Goal: Task Accomplishment & Management: Complete application form

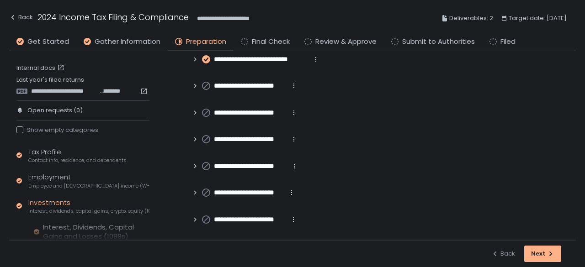
scroll to position [69, 0]
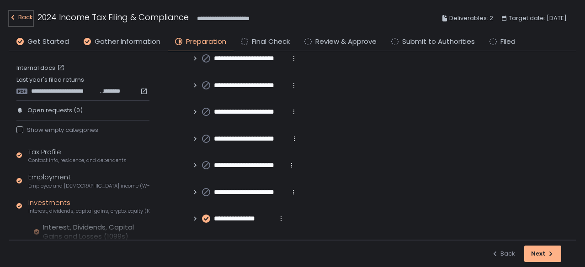
click at [15, 13] on div "Back" at bounding box center [21, 17] width 24 height 11
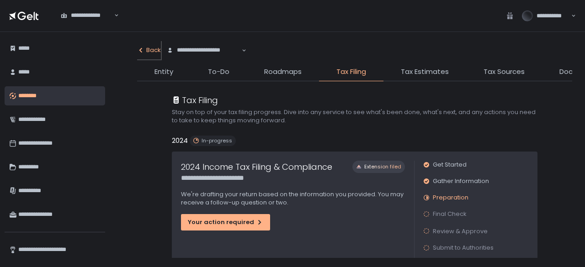
click at [145, 45] on button "Back" at bounding box center [149, 50] width 24 height 18
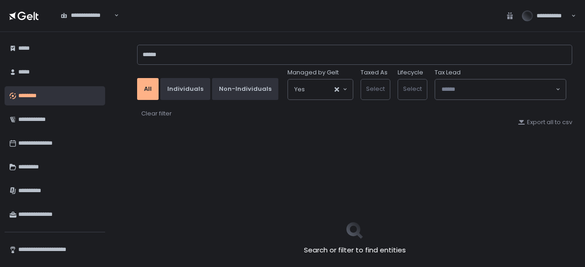
click at [187, 65] on div "****** All Individuals Non-Individuals Managed by Gelt Yes Loading... Taxed As …" at bounding box center [354, 70] width 435 height 59
click at [190, 56] on input "******" at bounding box center [354, 55] width 435 height 20
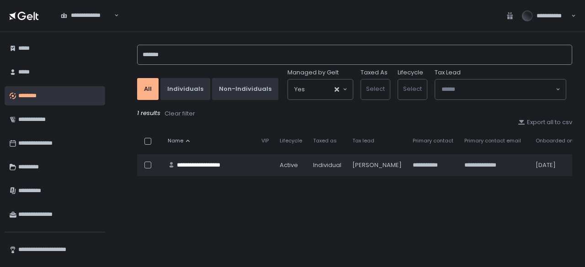
type input "*******"
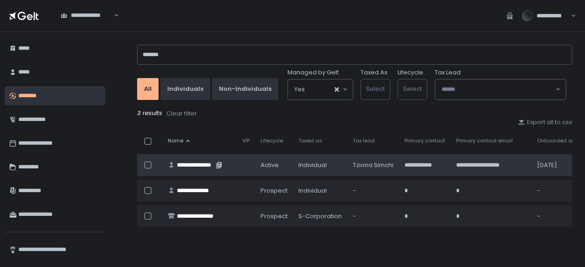
click at [202, 167] on div "**********" at bounding box center [195, 165] width 37 height 8
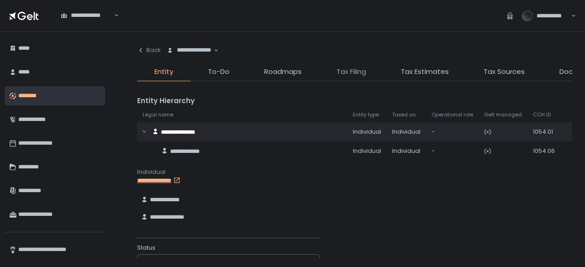
click at [351, 72] on span "Tax Filing" at bounding box center [351, 72] width 30 height 11
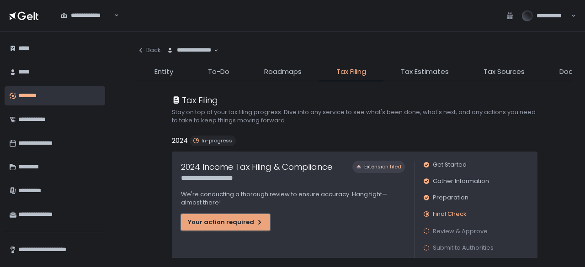
click at [214, 225] on div "Your action required" at bounding box center [225, 223] width 75 height 8
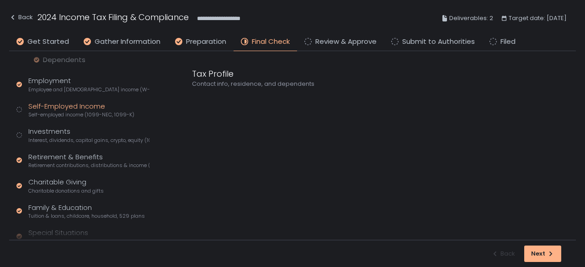
click at [69, 110] on div "Self-Employed Income Self-employed income (1099-NEC, 1099-K)" at bounding box center [81, 109] width 106 height 17
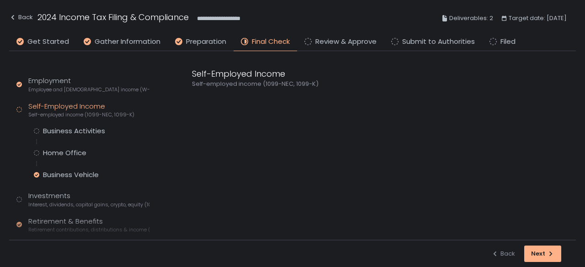
scroll to position [96, 0]
click at [72, 133] on div "Business Activities" at bounding box center [74, 131] width 62 height 9
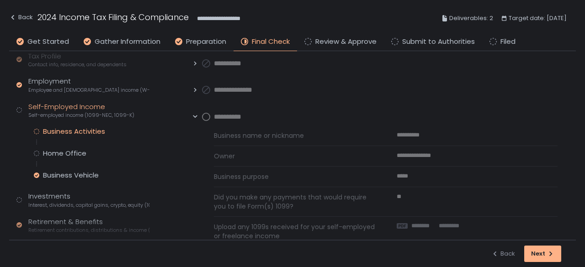
scroll to position [113, 0]
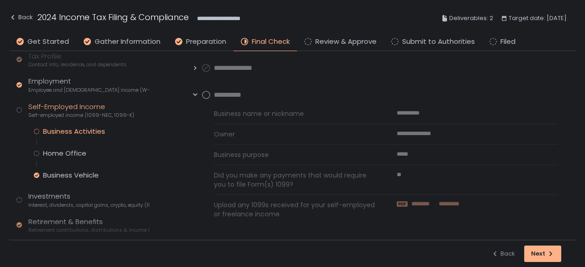
click at [447, 201] on span "*********" at bounding box center [448, 204] width 22 height 8
click at [203, 97] on circle at bounding box center [206, 94] width 7 height 7
click at [208, 94] on circle at bounding box center [206, 94] width 7 height 7
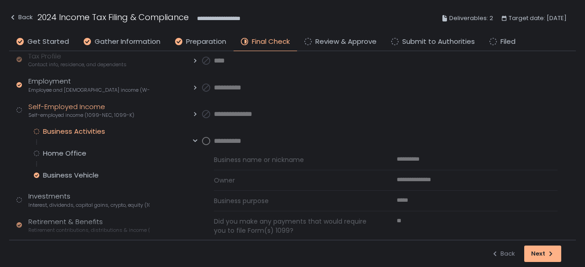
scroll to position [22, 0]
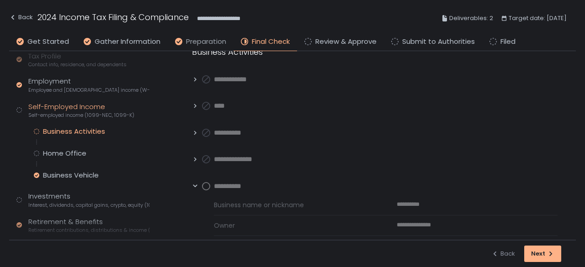
click at [201, 40] on span "Preparation" at bounding box center [206, 42] width 40 height 11
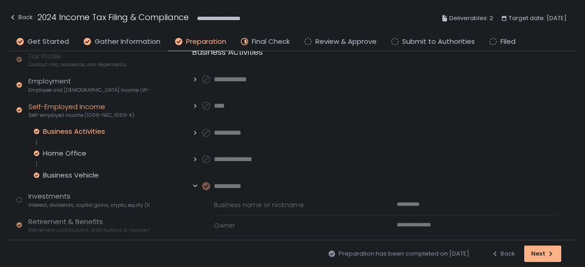
click at [248, 39] on li "Final Check" at bounding box center [266, 44] width 64 height 15
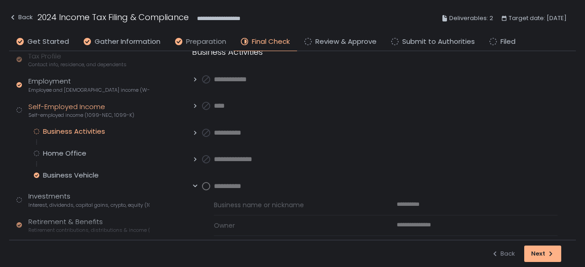
click at [211, 39] on span "Preparation" at bounding box center [206, 42] width 40 height 11
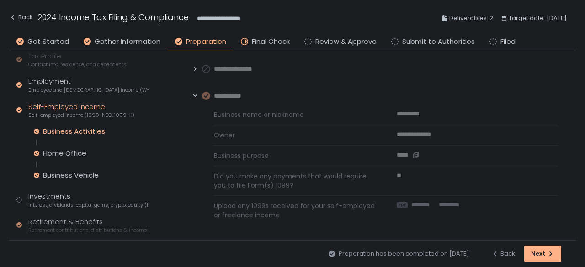
scroll to position [113, 0]
click at [439, 205] on span "*********" at bounding box center [448, 204] width 22 height 8
click at [194, 94] on icon at bounding box center [195, 94] width 4 height 3
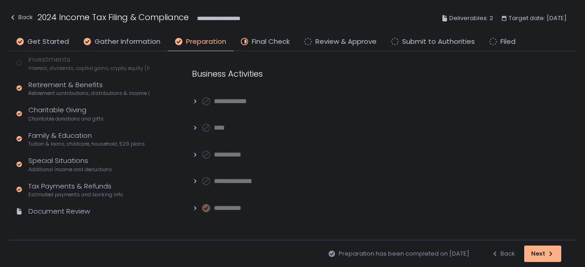
scroll to position [187, 0]
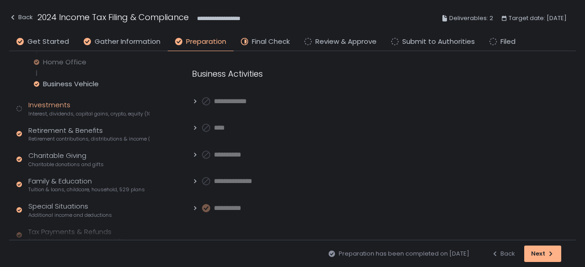
click at [52, 111] on span "Interest, dividends, capital gains, crypto, equity (1099s, K-1s)" at bounding box center [88, 114] width 121 height 7
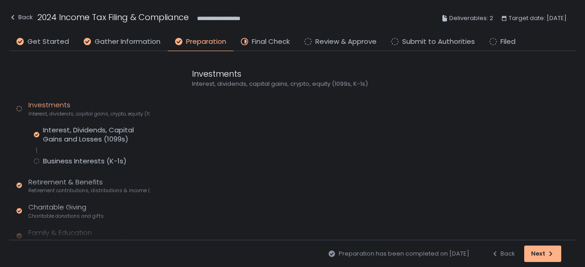
scroll to position [123, 0]
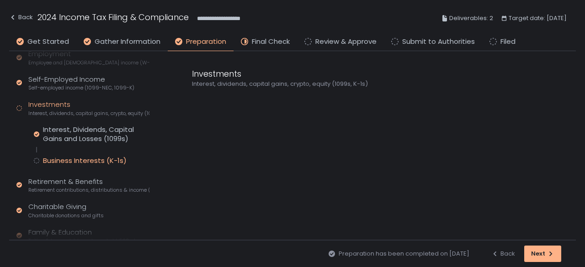
click at [64, 157] on div "Business Interests (K-1s)" at bounding box center [85, 160] width 84 height 9
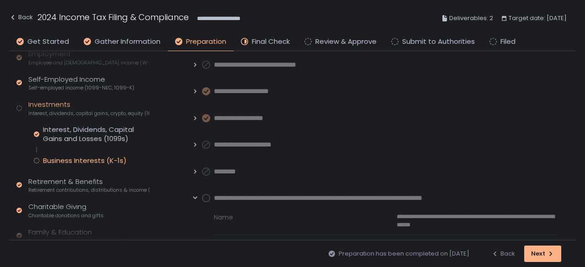
scroll to position [88, 0]
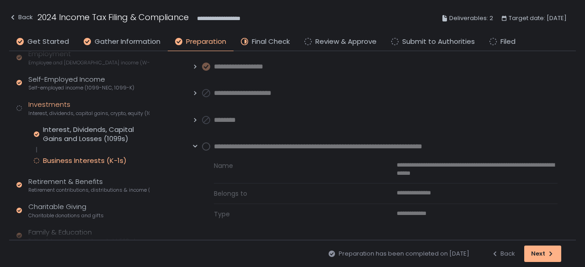
click at [204, 145] on circle at bounding box center [206, 146] width 7 height 7
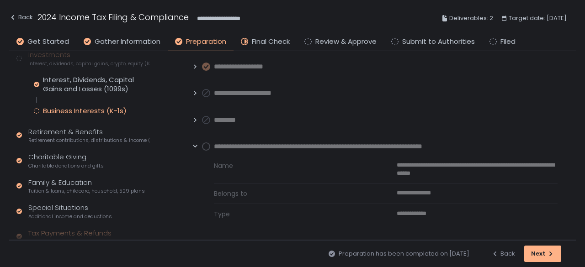
scroll to position [223, 0]
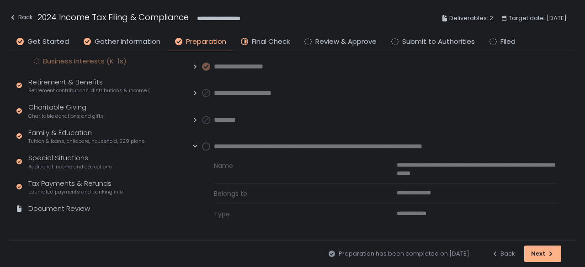
drag, startPoint x: 68, startPoint y: 200, endPoint x: 68, endPoint y: 204, distance: 4.6
click at [68, 200] on div "Tax Profile Contact info, residence, and dependents Employment Employee and [DE…" at bounding box center [82, 73] width 133 height 299
click at [68, 204] on div "Document Review" at bounding box center [59, 209] width 62 height 11
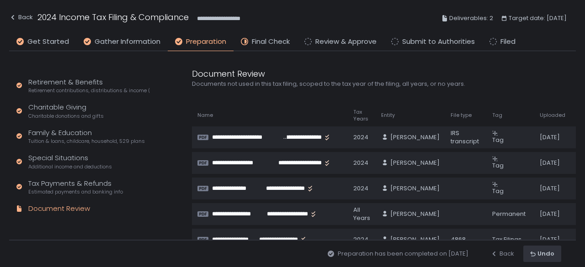
scroll to position [171, 0]
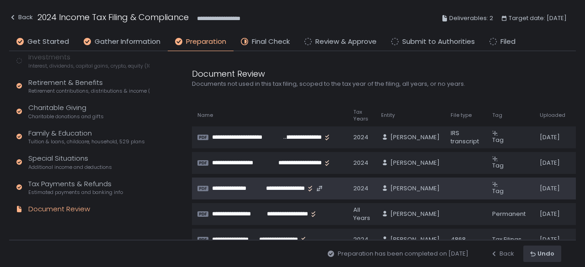
click at [492, 189] on span "Tag" at bounding box center [497, 191] width 11 height 9
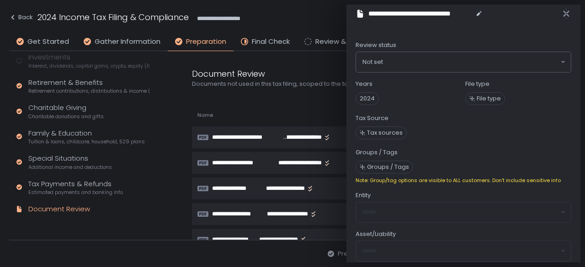
click at [384, 133] on span "Tax sources" at bounding box center [385, 133] width 36 height 8
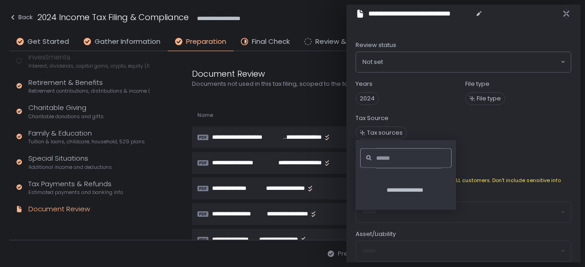
click at [392, 165] on input at bounding box center [408, 159] width 65 height 20
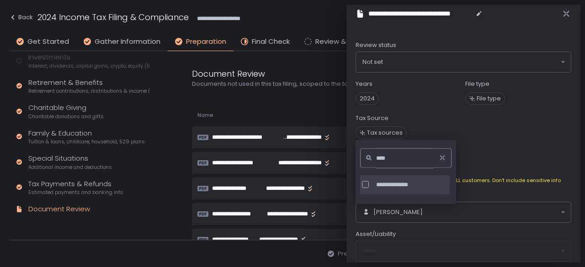
type input "****"
click at [367, 181] on div at bounding box center [365, 184] width 7 height 7
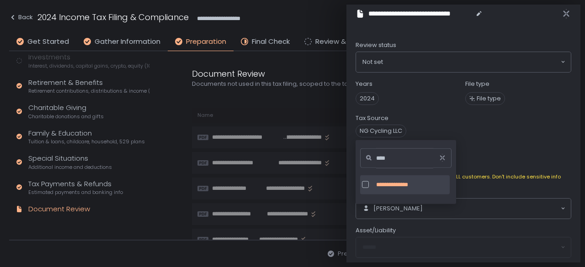
click at [585, 122] on div "**********" at bounding box center [292, 133] width 585 height 267
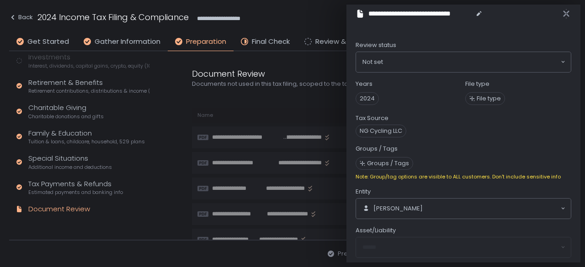
click at [497, 95] on span "File type" at bounding box center [489, 99] width 24 height 8
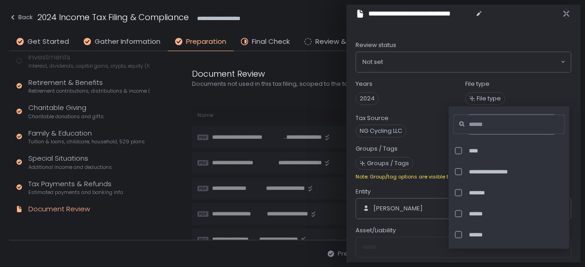
click at [496, 124] on input at bounding box center [511, 125] width 85 height 20
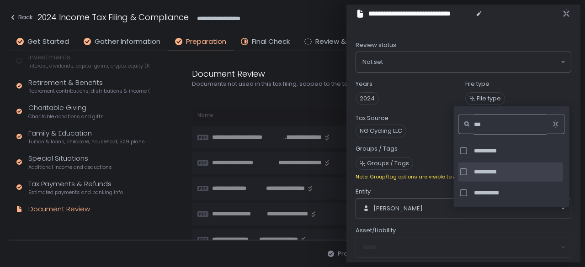
type input "***"
click at [491, 168] on span "**********" at bounding box center [517, 172] width 87 height 8
click at [432, 123] on div "Tax Source NG Cycling LLC" at bounding box center [464, 125] width 216 height 23
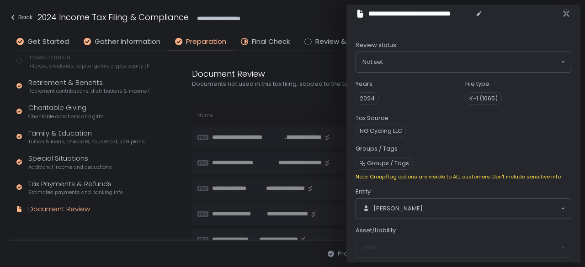
click at [392, 160] on span "Groups / Tags" at bounding box center [388, 164] width 42 height 8
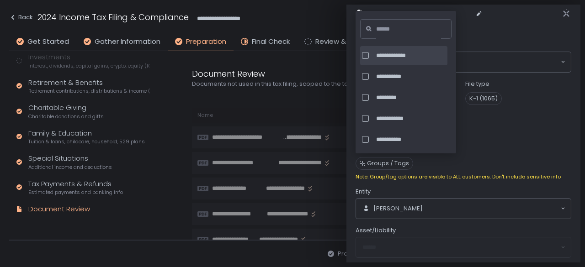
click at [395, 55] on span "**********" at bounding box center [410, 56] width 69 height 8
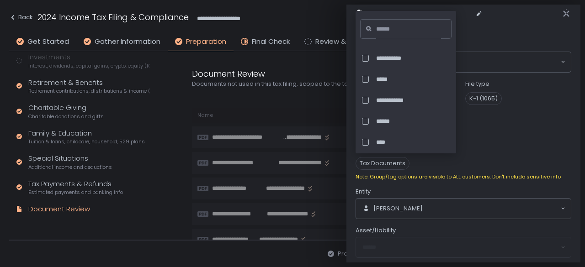
scroll to position [105, 0]
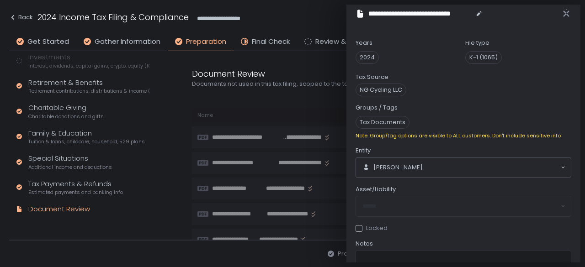
scroll to position [3, 0]
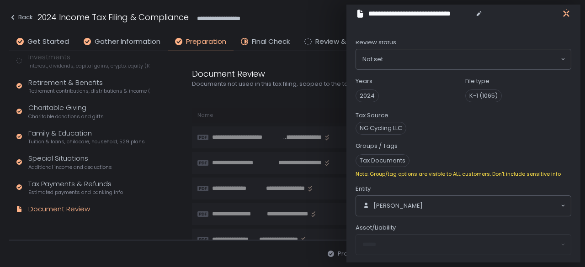
click at [566, 15] on icon "button" at bounding box center [566, 13] width 9 height 9
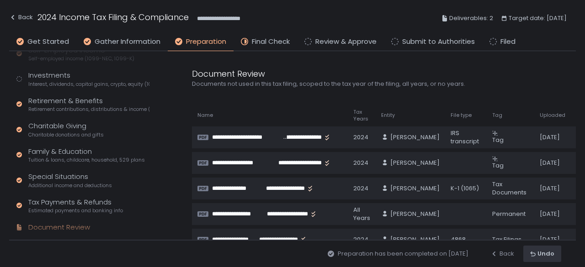
scroll to position [125, 0]
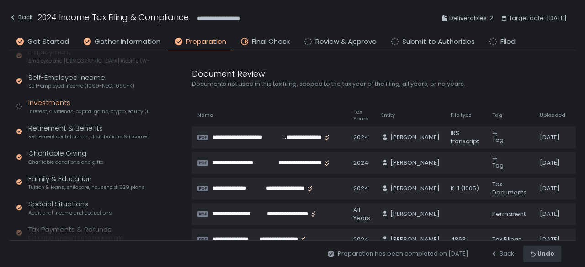
click at [60, 108] on span "Interest, dividends, capital gains, crypto, equity (1099s, K-1s)" at bounding box center [88, 111] width 121 height 7
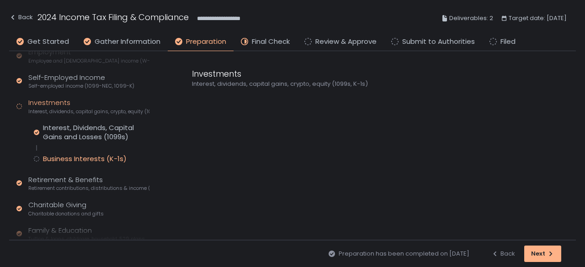
click at [70, 160] on div "Business Interests (K-1s)" at bounding box center [85, 159] width 84 height 9
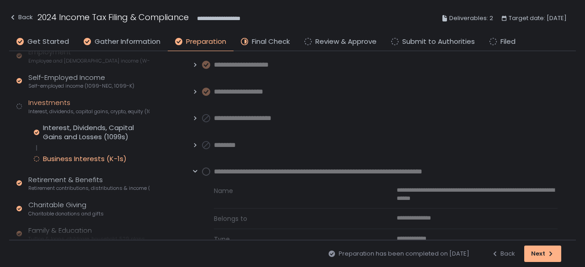
scroll to position [88, 0]
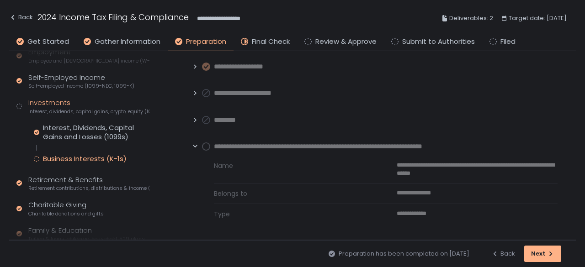
click at [206, 147] on circle at bounding box center [206, 146] width 7 height 7
click at [68, 75] on div "Self-Employed Income Self-employed income (1099-NEC, 1099-K)" at bounding box center [81, 81] width 106 height 17
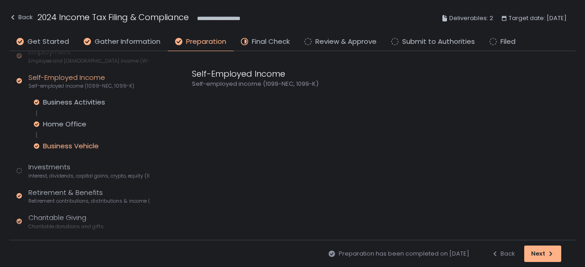
click at [71, 143] on div "Business Vehicle" at bounding box center [71, 146] width 56 height 9
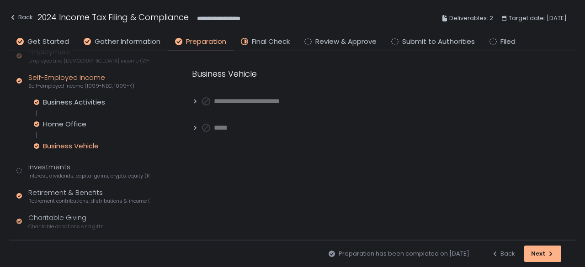
click at [197, 99] on icon at bounding box center [195, 101] width 6 height 6
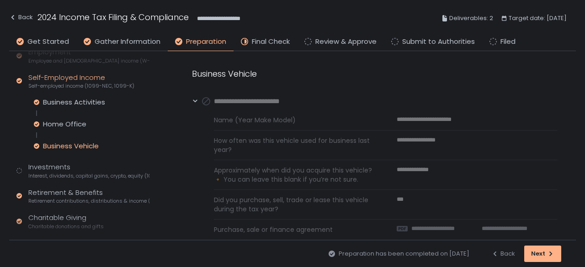
click at [197, 99] on icon at bounding box center [195, 101] width 6 height 6
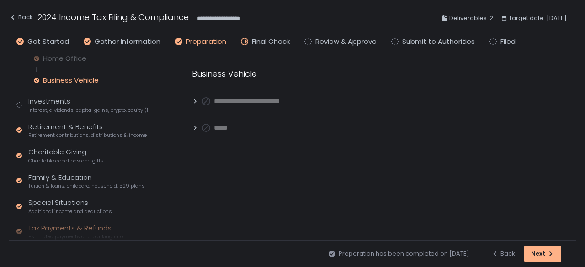
scroll to position [236, 0]
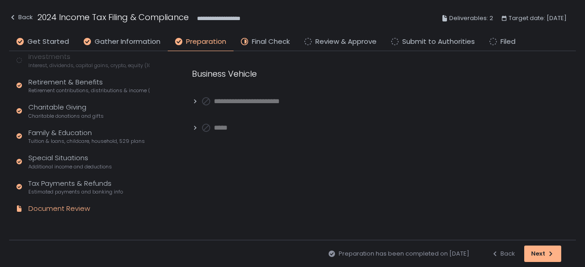
click at [75, 208] on div "Document Review" at bounding box center [59, 209] width 62 height 11
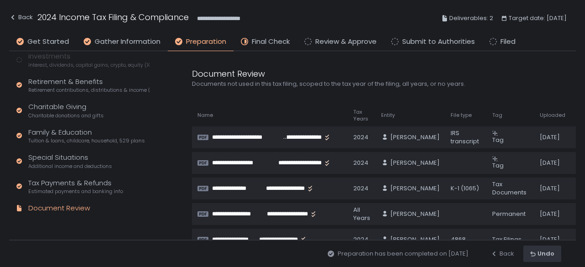
scroll to position [171, 0]
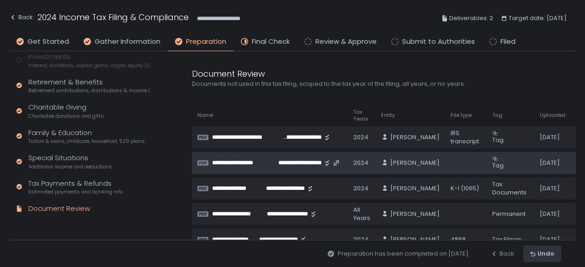
click at [281, 162] on span "**********" at bounding box center [293, 163] width 58 height 8
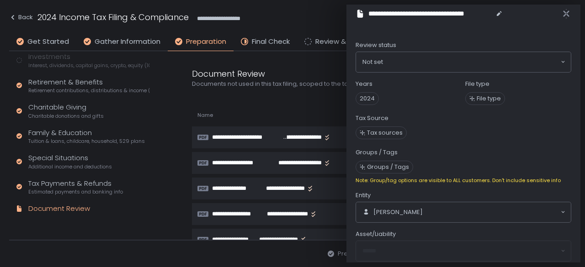
click at [567, 12] on icon "button" at bounding box center [566, 13] width 9 height 9
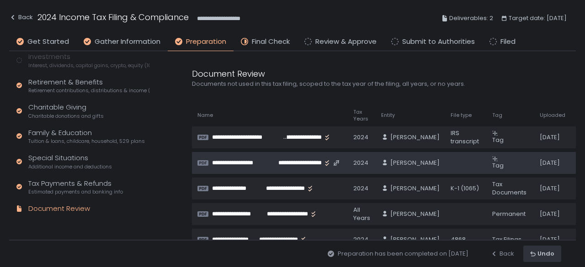
click at [492, 160] on icon at bounding box center [494, 158] width 5 height 5
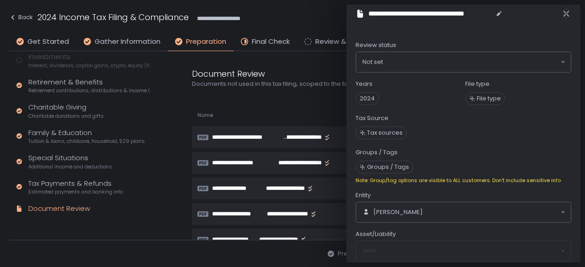
click at [477, 98] on span "File type" at bounding box center [489, 99] width 24 height 8
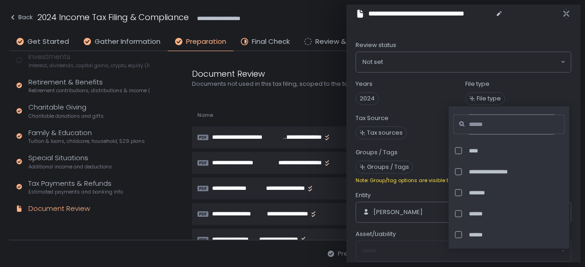
click at [474, 124] on input at bounding box center [511, 125] width 85 height 20
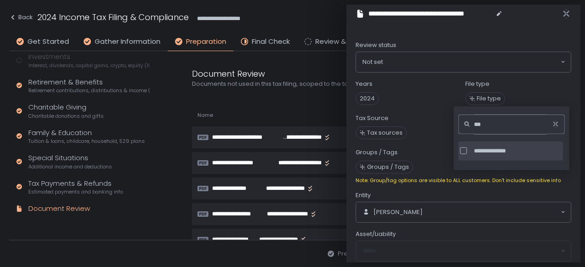
type input "***"
click at [463, 153] on div at bounding box center [463, 151] width 7 height 7
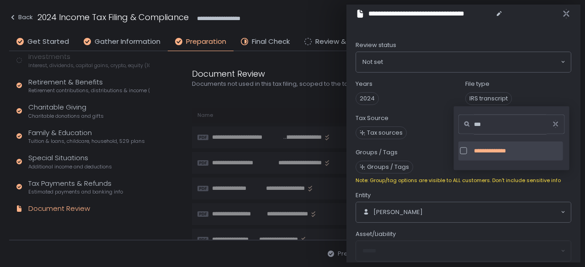
click at [426, 122] on div "Tax Source Tax sources" at bounding box center [464, 127] width 216 height 27
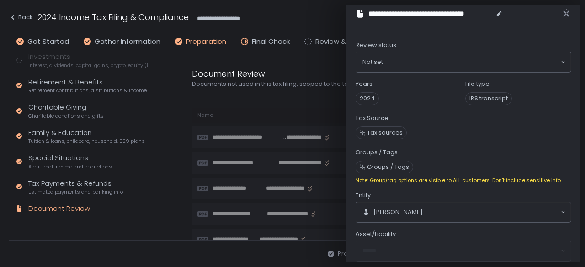
click at [373, 132] on span "Tax sources" at bounding box center [385, 133] width 36 height 8
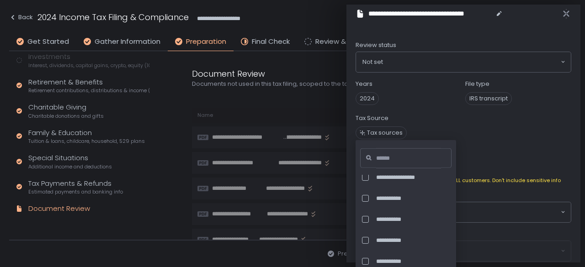
scroll to position [137, 0]
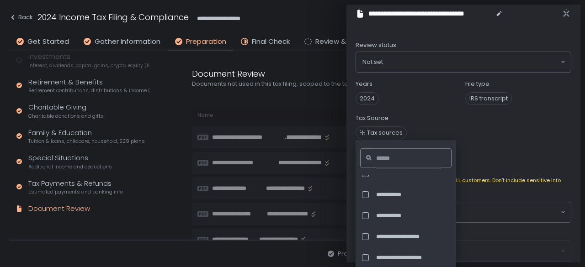
click at [400, 153] on input at bounding box center [408, 159] width 65 height 20
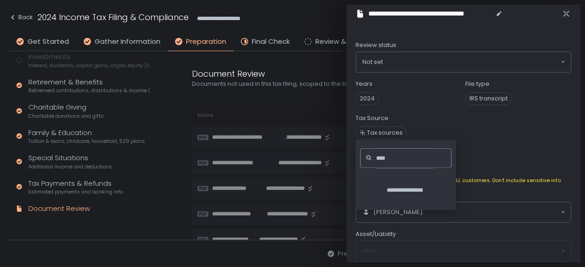
scroll to position [0, 0]
type input "*"
drag, startPoint x: 408, startPoint y: 158, endPoint x: 367, endPoint y: 152, distance: 42.1
click at [367, 152] on div "****" at bounding box center [405, 159] width 91 height 20
type input "*****"
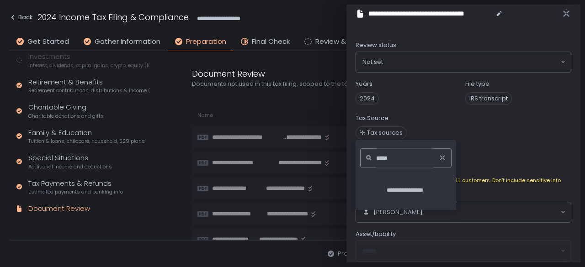
click at [509, 133] on span "Tax sources" at bounding box center [464, 133] width 216 height 16
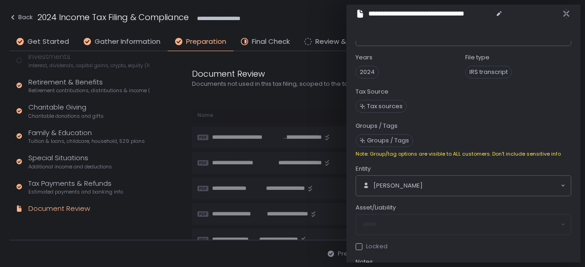
scroll to position [46, 0]
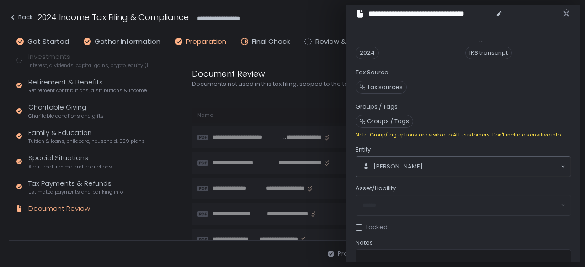
click at [380, 120] on span "Groups / Tags" at bounding box center [388, 121] width 42 height 8
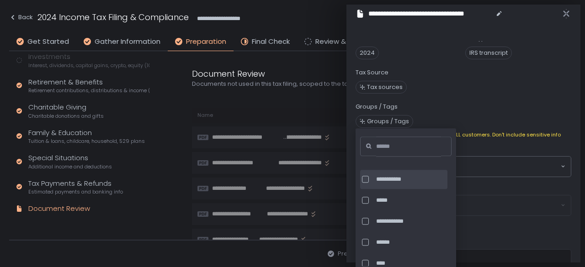
scroll to position [105, 0]
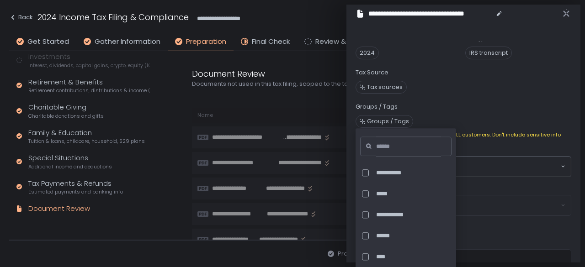
click at [524, 92] on span "Tax sources" at bounding box center [464, 87] width 216 height 16
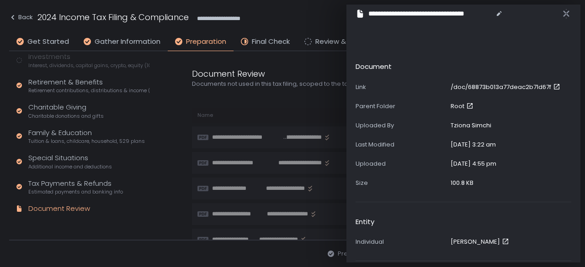
scroll to position [320, 0]
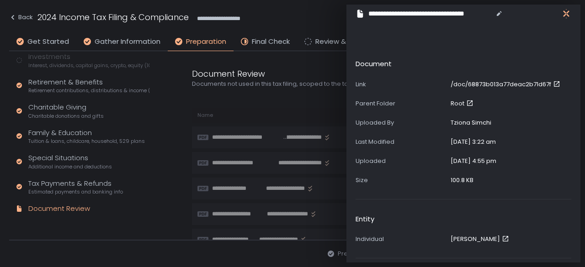
click at [566, 14] on icon "button" at bounding box center [566, 13] width 6 height 11
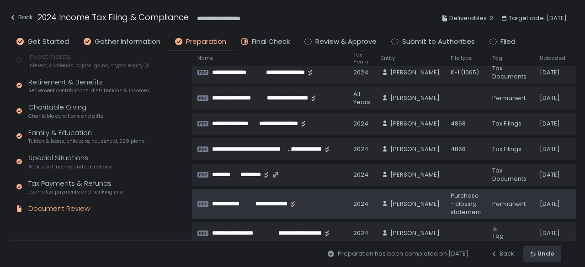
scroll to position [137, 0]
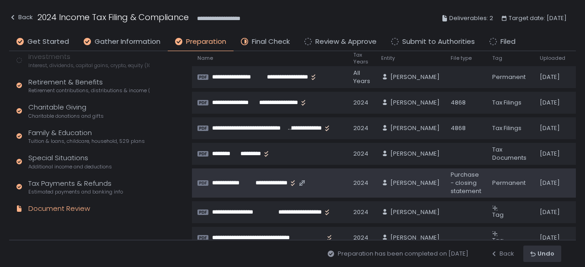
click at [245, 179] on span "**********" at bounding box center [230, 183] width 36 height 8
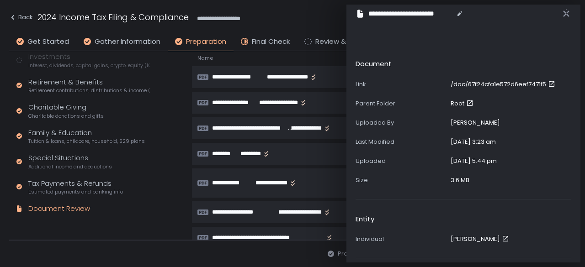
click at [564, 11] on icon "button" at bounding box center [566, 13] width 6 height 11
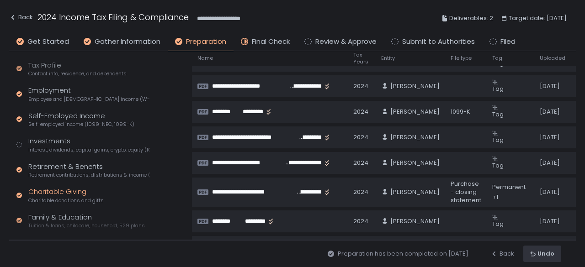
scroll to position [80, 0]
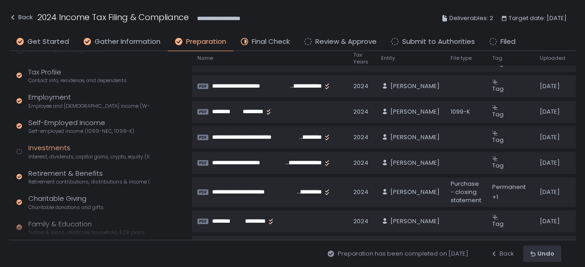
click at [58, 159] on span "Interest, dividends, capital gains, crypto, equity (1099s, K-1s)" at bounding box center [88, 157] width 121 height 7
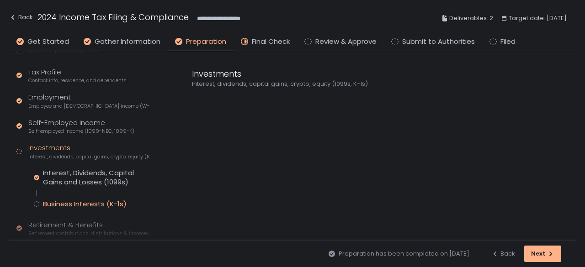
click at [65, 202] on div "Business Interests (K-1s)" at bounding box center [85, 204] width 84 height 9
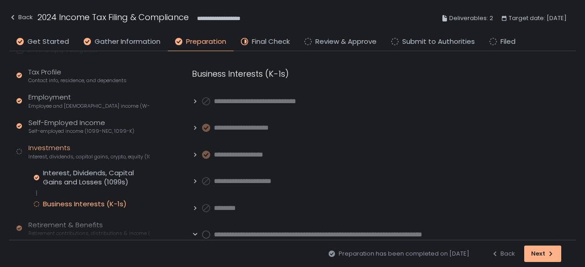
scroll to position [126, 0]
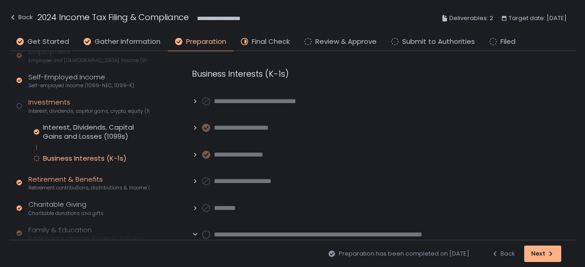
click at [68, 186] on span "Retirement contributions, distributions & income (1099-R, 5498)" at bounding box center [88, 188] width 121 height 7
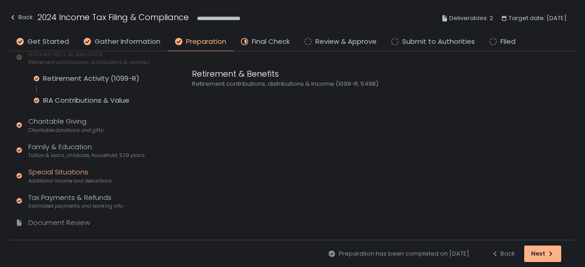
scroll to position [214, 0]
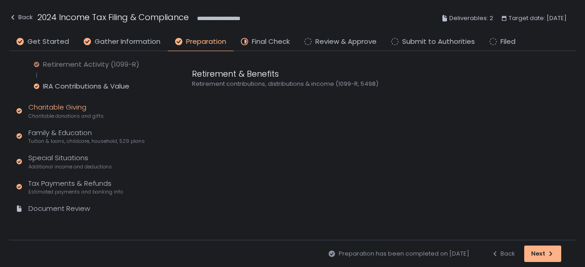
click at [73, 105] on div "Charitable Giving Charitable donations and gifts" at bounding box center [65, 110] width 75 height 17
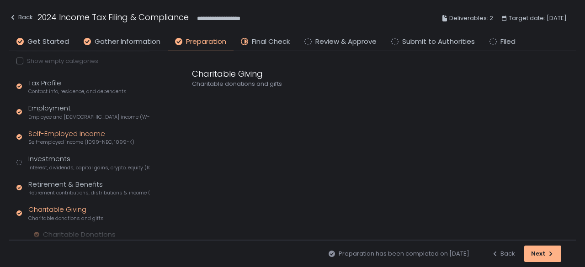
scroll to position [55, 0]
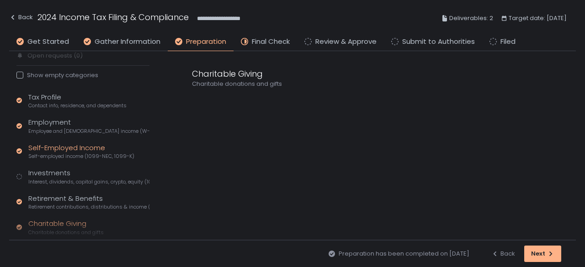
click at [51, 153] on span "Self-employed income (1099-NEC, 1099-K)" at bounding box center [81, 156] width 106 height 7
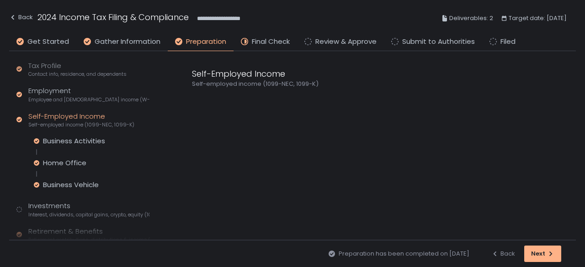
scroll to position [101, 0]
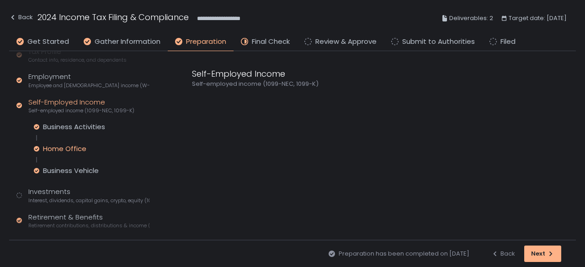
click at [69, 149] on div "Home Office" at bounding box center [64, 148] width 43 height 9
click at [193, 102] on icon at bounding box center [195, 101] width 6 height 6
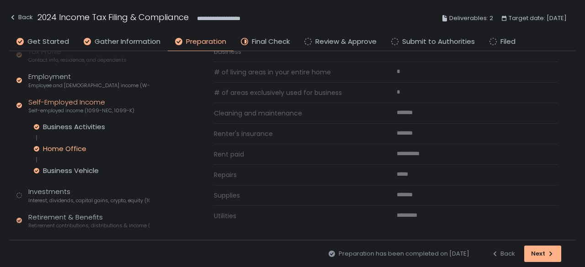
scroll to position [140, 0]
click at [87, 170] on div "Business Vehicle" at bounding box center [71, 170] width 56 height 9
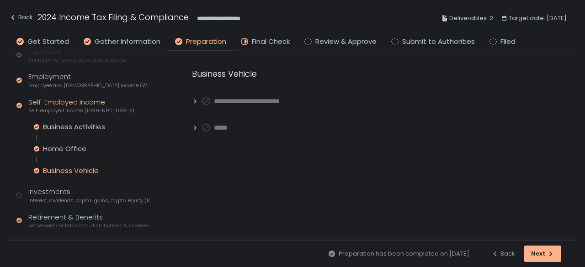
click at [197, 101] on icon at bounding box center [195, 101] width 6 height 6
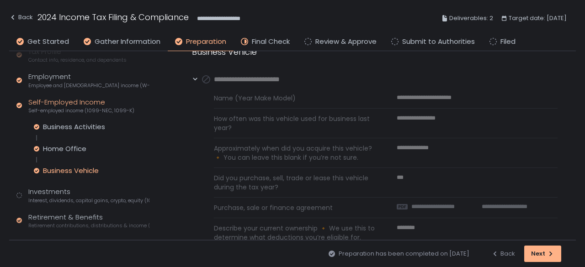
scroll to position [21, 0]
click at [194, 82] on icon at bounding box center [195, 80] width 6 height 6
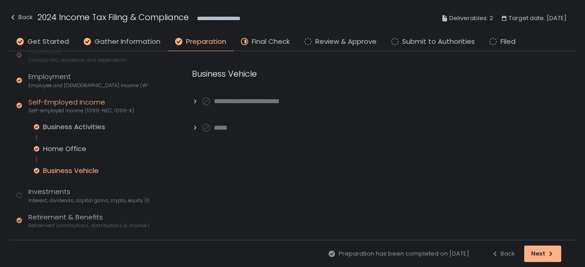
scroll to position [0, 0]
click at [192, 129] on icon at bounding box center [195, 128] width 6 height 6
click at [61, 194] on div "Investments Interest, dividends, capital gains, crypto, equity (1099s, K-1s)" at bounding box center [88, 195] width 121 height 17
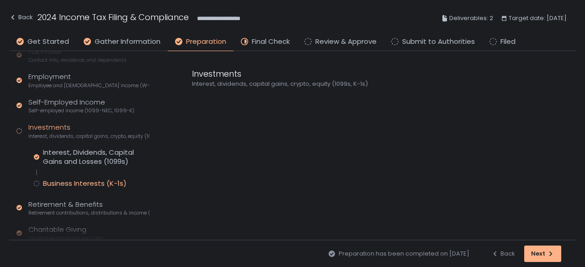
click at [69, 183] on div "Business Interests (K-1s)" at bounding box center [85, 183] width 84 height 9
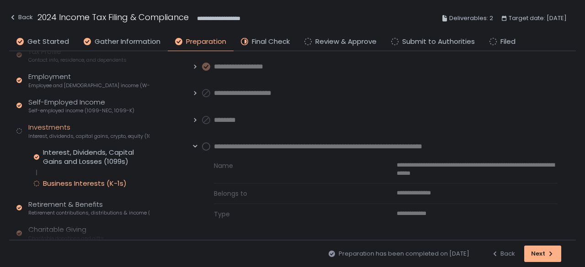
scroll to position [43, 0]
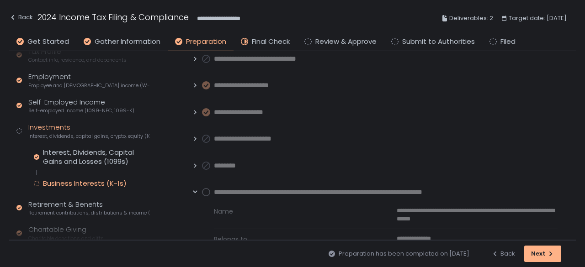
click at [196, 85] on icon at bounding box center [195, 86] width 2 height 4
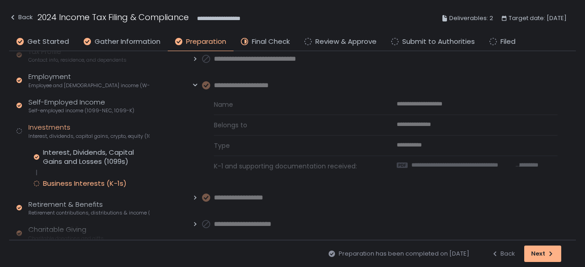
click at [196, 85] on icon at bounding box center [195, 85] width 4 height 3
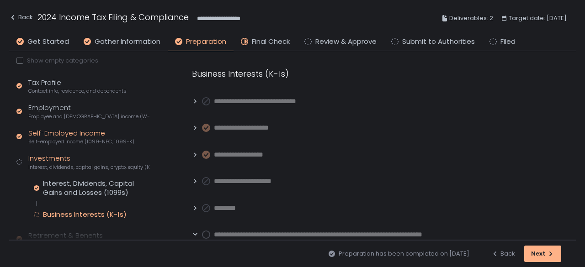
scroll to position [55, 0]
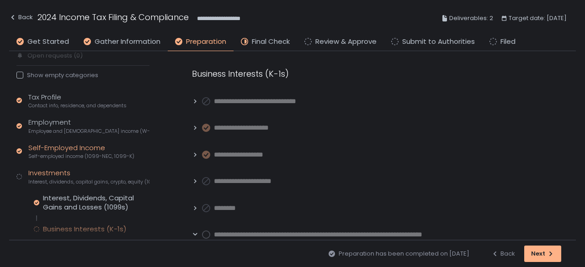
click at [70, 151] on div "Self-Employed Income Self-employed income (1099-NEC, 1099-K)" at bounding box center [81, 151] width 106 height 17
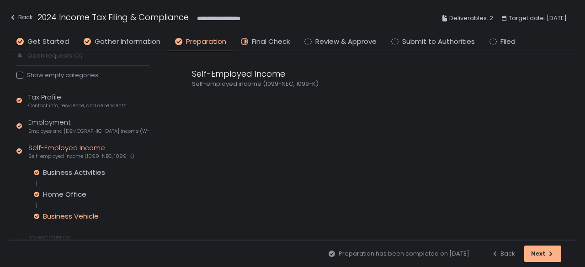
click at [75, 212] on div "Business Activities Home Office Business Vehicle" at bounding box center [92, 194] width 116 height 53
click at [59, 224] on div "Tax Profile Contact info, residence, and dependents Employment Employee and [DE…" at bounding box center [82, 247] width 133 height 311
click at [61, 219] on div "Business Vehicle" at bounding box center [71, 216] width 56 height 9
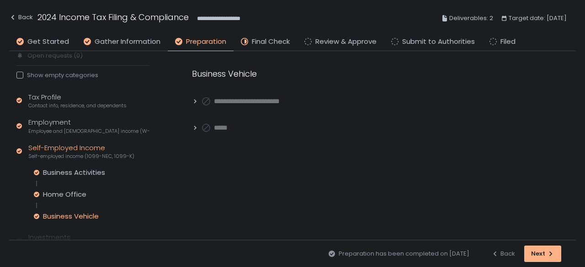
click at [193, 104] on icon at bounding box center [195, 101] width 6 height 6
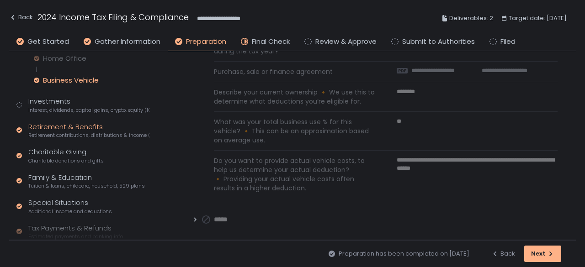
scroll to position [192, 0]
click at [74, 151] on div "Charitable Giving Charitable donations and gifts" at bounding box center [65, 154] width 75 height 17
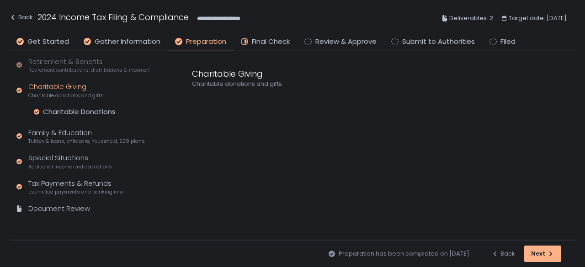
scroll to position [128, 0]
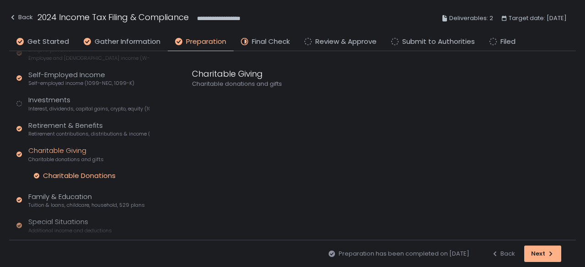
click at [68, 174] on div "Charitable Donations" at bounding box center [79, 175] width 73 height 9
click at [64, 198] on div "Family & Education Tuition & loans, childcare, household, 529 plans" at bounding box center [86, 200] width 117 height 17
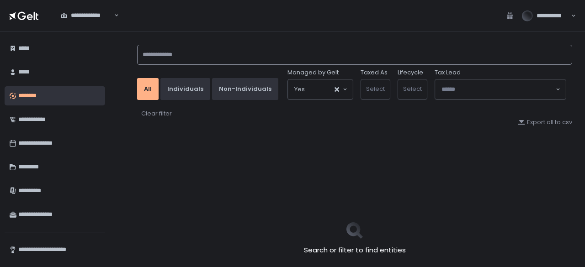
click at [234, 50] on input at bounding box center [354, 55] width 435 height 20
type input "*****"
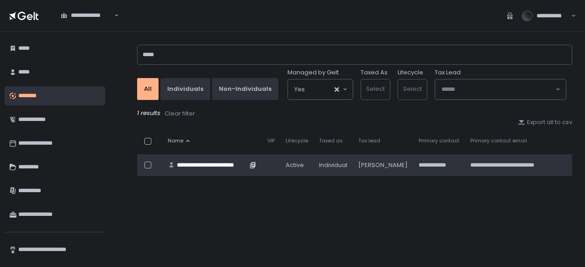
click at [219, 165] on div "**********" at bounding box center [212, 165] width 70 height 8
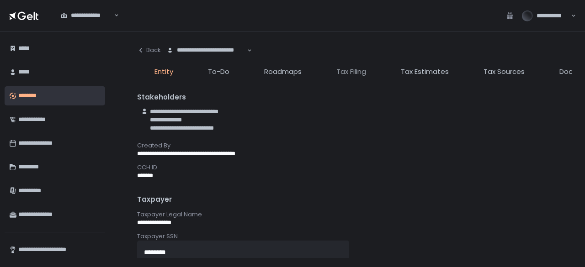
click at [362, 75] on span "Tax Filing" at bounding box center [351, 72] width 30 height 11
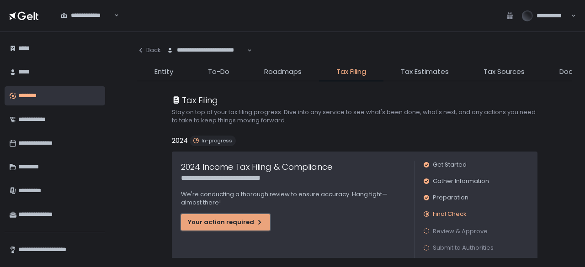
click at [242, 229] on button "Your action required" at bounding box center [225, 222] width 89 height 16
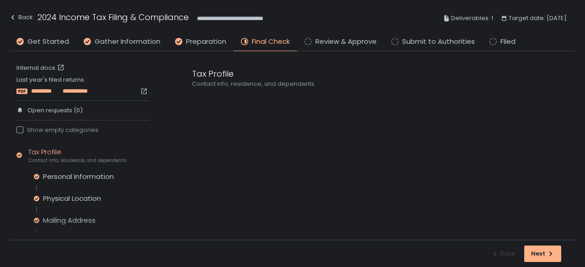
click at [61, 90] on span "*********" at bounding box center [46, 91] width 31 height 8
click at [78, 93] on span "**********" at bounding box center [75, 91] width 26 height 8
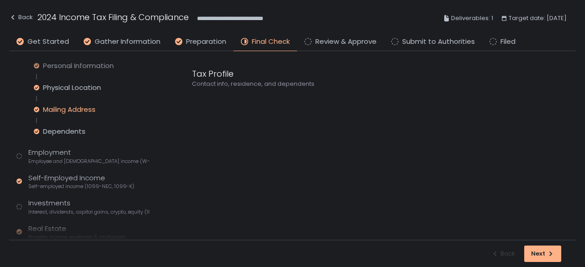
scroll to position [91, 0]
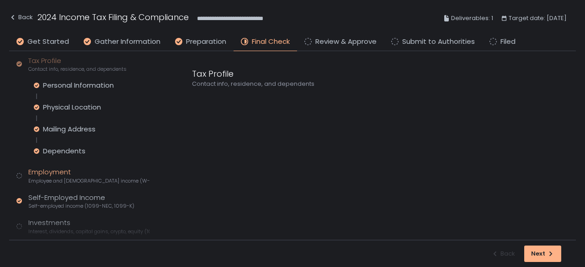
click at [58, 181] on span "Employee and [DEMOGRAPHIC_DATA] income (W-2s)" at bounding box center [88, 181] width 121 height 7
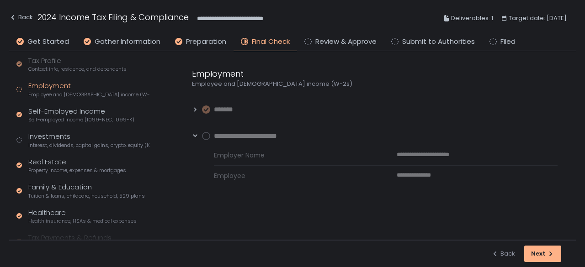
click at [208, 134] on circle at bounding box center [206, 136] width 7 height 7
click at [194, 108] on icon at bounding box center [195, 110] width 6 height 6
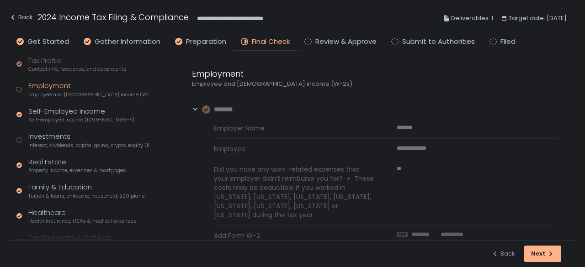
click at [194, 112] on icon at bounding box center [195, 110] width 6 height 6
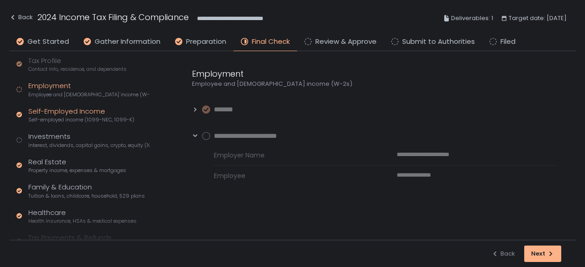
click at [64, 112] on div "Self-Employed Income Self-employed income (1099-NEC, 1099-K)" at bounding box center [81, 115] width 106 height 17
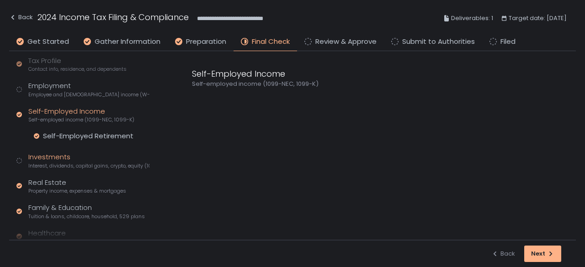
click at [59, 158] on div "Investments Interest, dividends, capital gains, crypto, equity (1099s, K-1s)" at bounding box center [88, 160] width 121 height 17
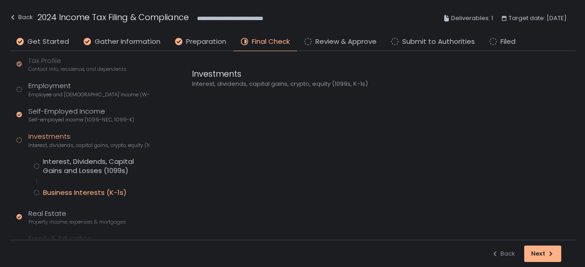
click at [83, 195] on div "Business Interests (K-1s)" at bounding box center [85, 192] width 84 height 9
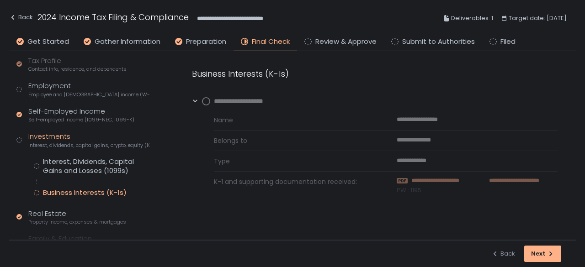
click at [434, 181] on span "**********" at bounding box center [444, 181] width 67 height 8
